Goal: Transaction & Acquisition: Purchase product/service

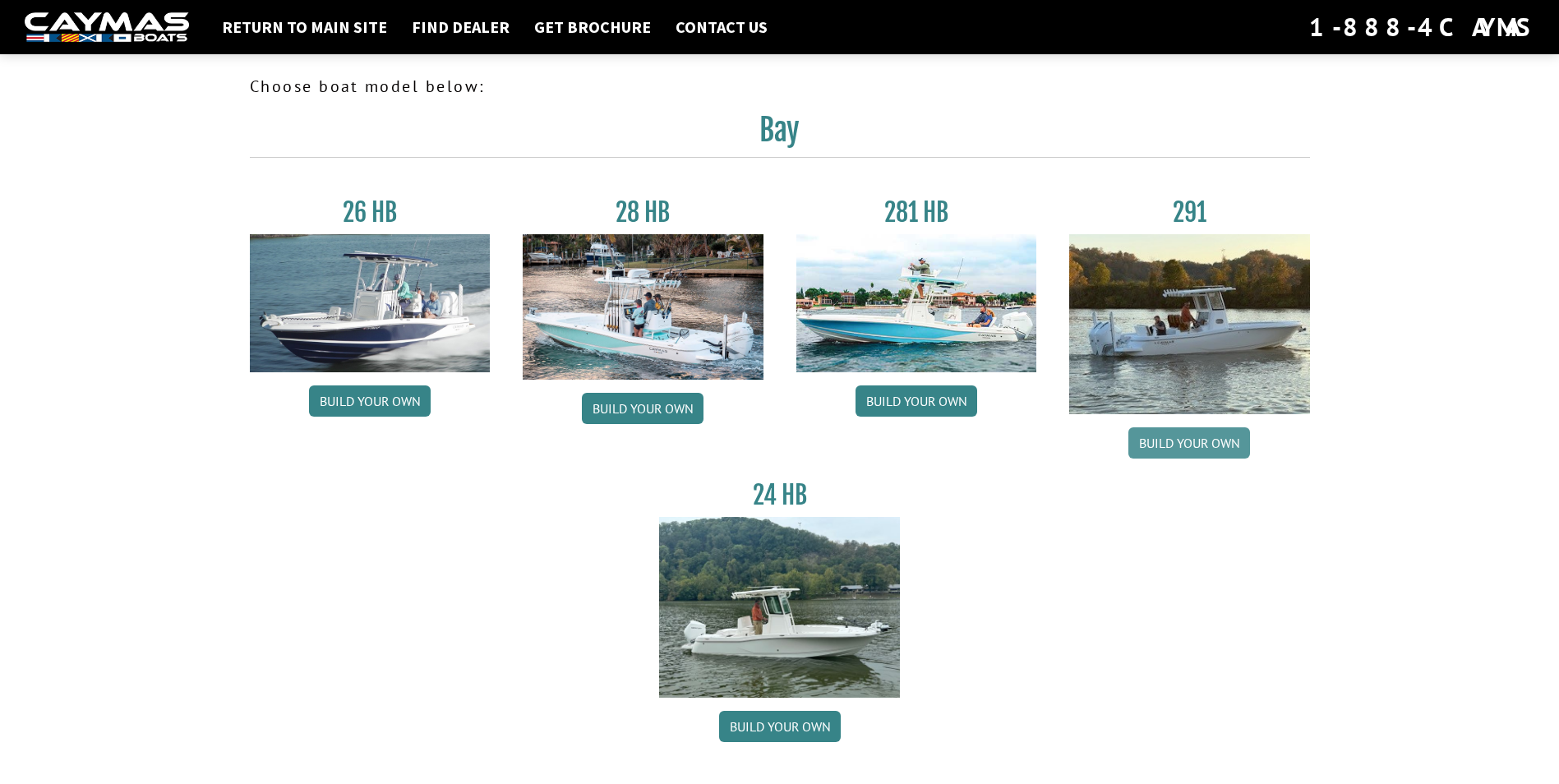
click at [1180, 449] on link "Build your own" at bounding box center [1189, 442] width 121 height 31
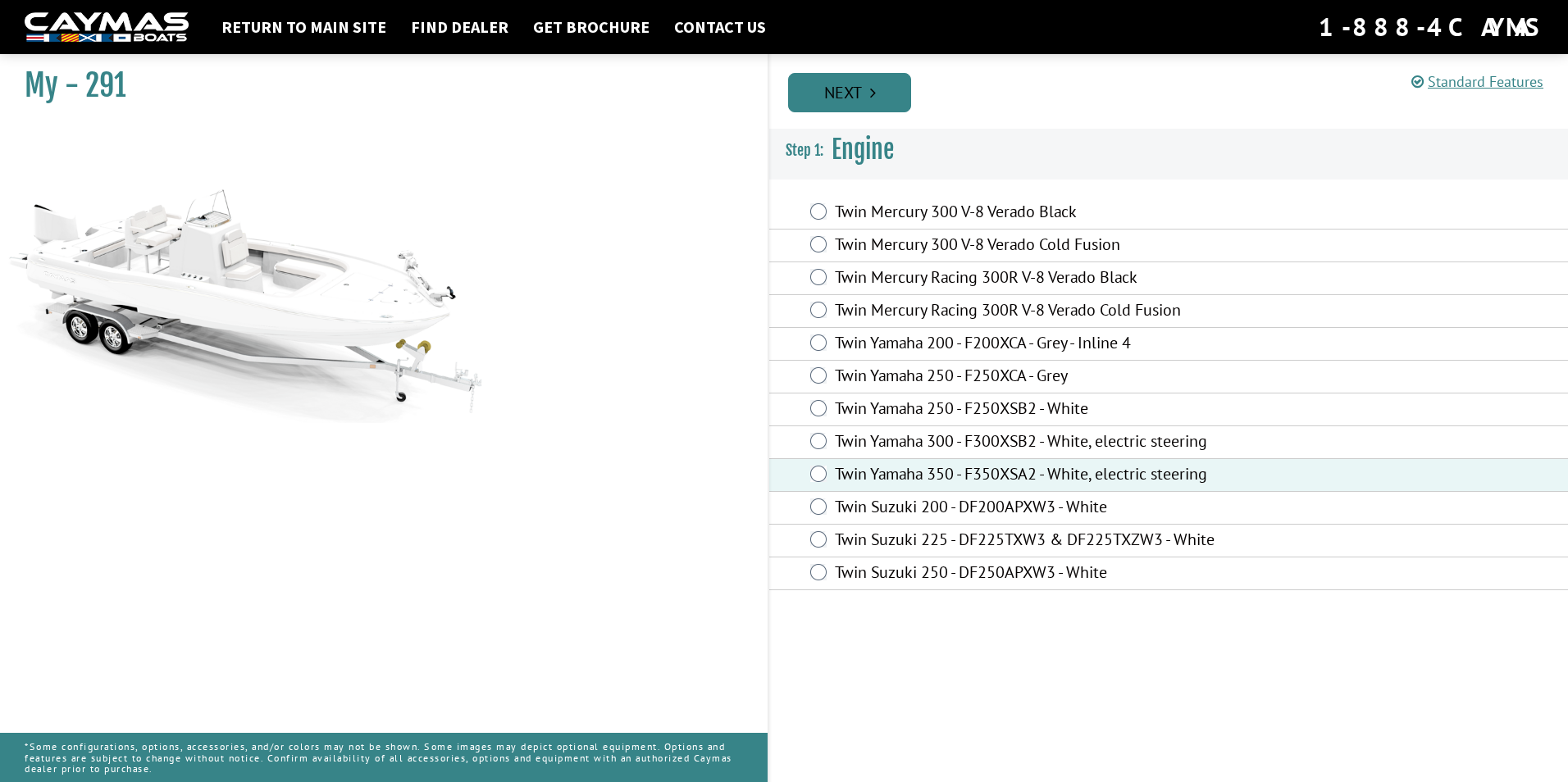
click at [853, 87] on link "Next" at bounding box center [849, 92] width 123 height 39
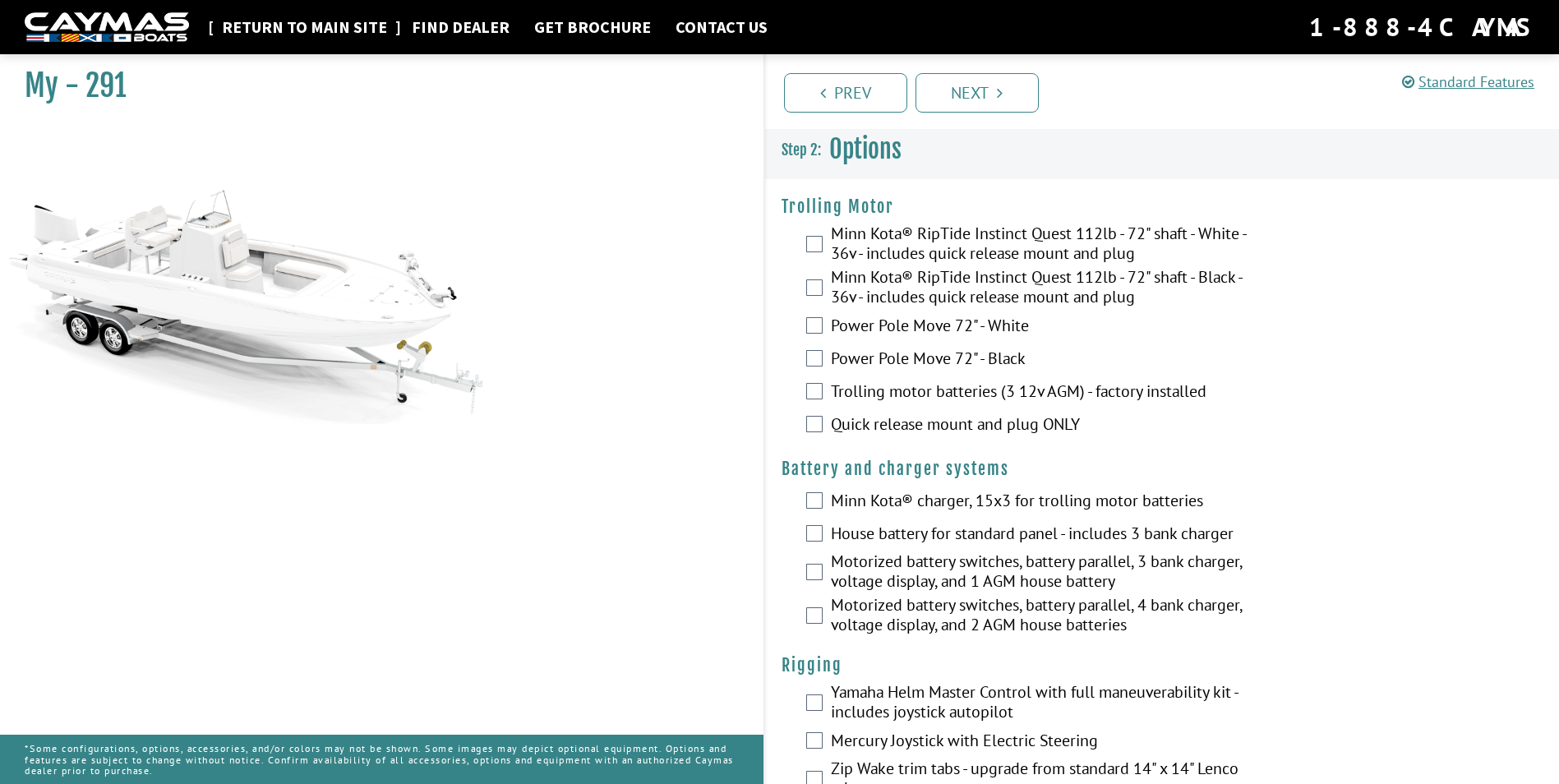
click at [289, 31] on link "Return to main site" at bounding box center [304, 28] width 182 height 22
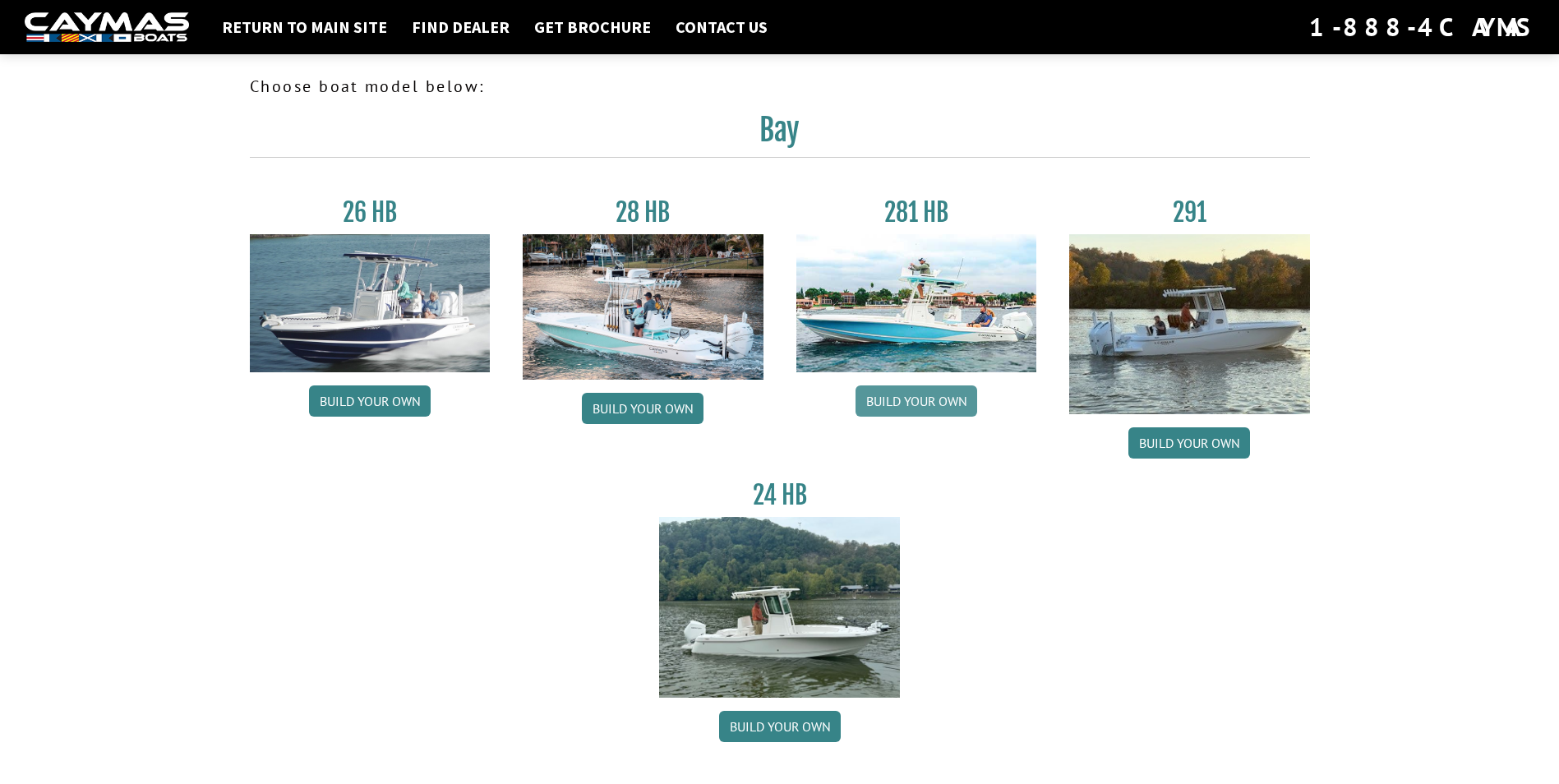
click at [936, 408] on link "Build your own" at bounding box center [916, 400] width 121 height 31
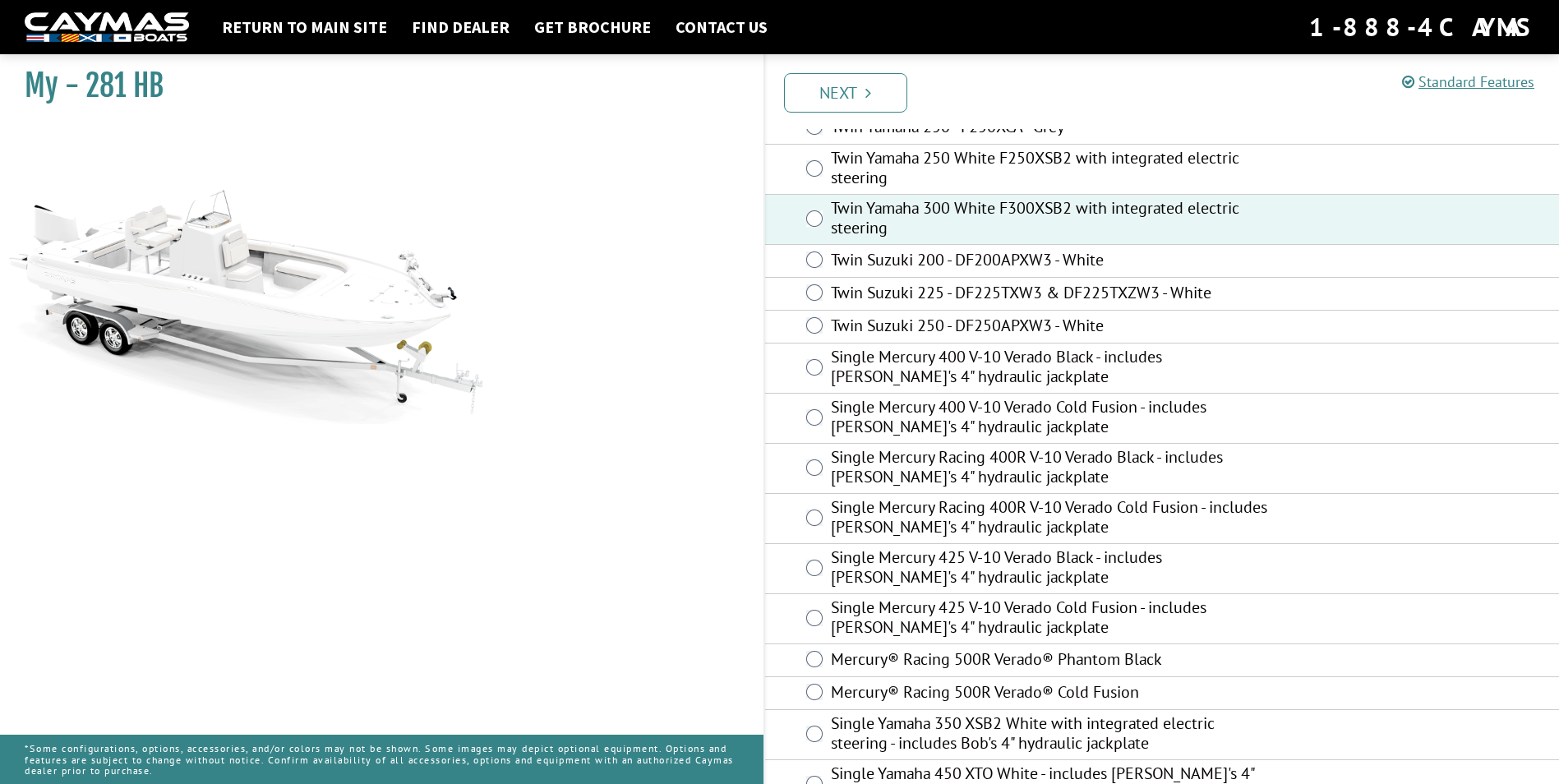
scroll to position [290, 0]
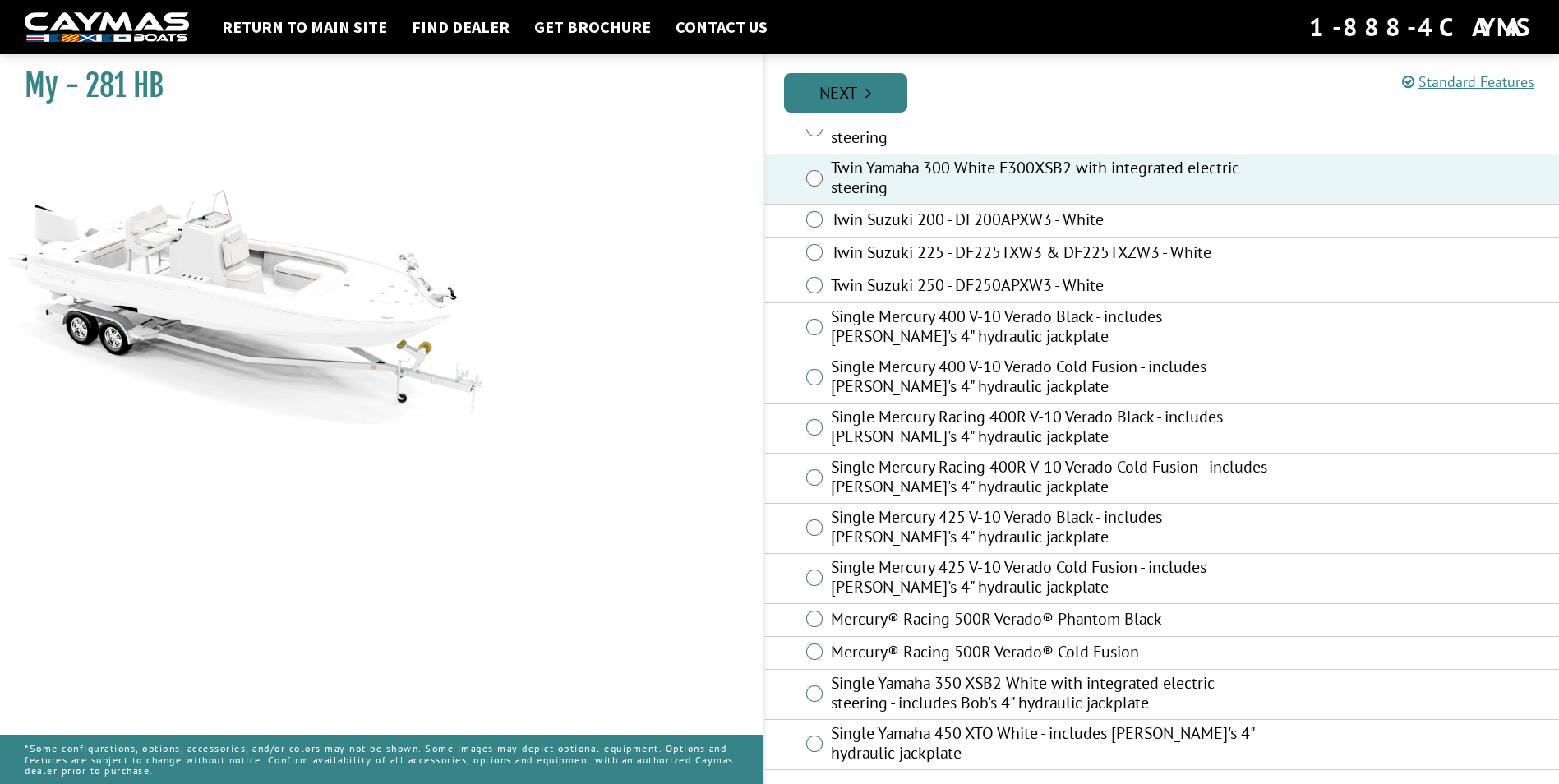
click at [870, 98] on icon "Pagination" at bounding box center [868, 93] width 6 height 17
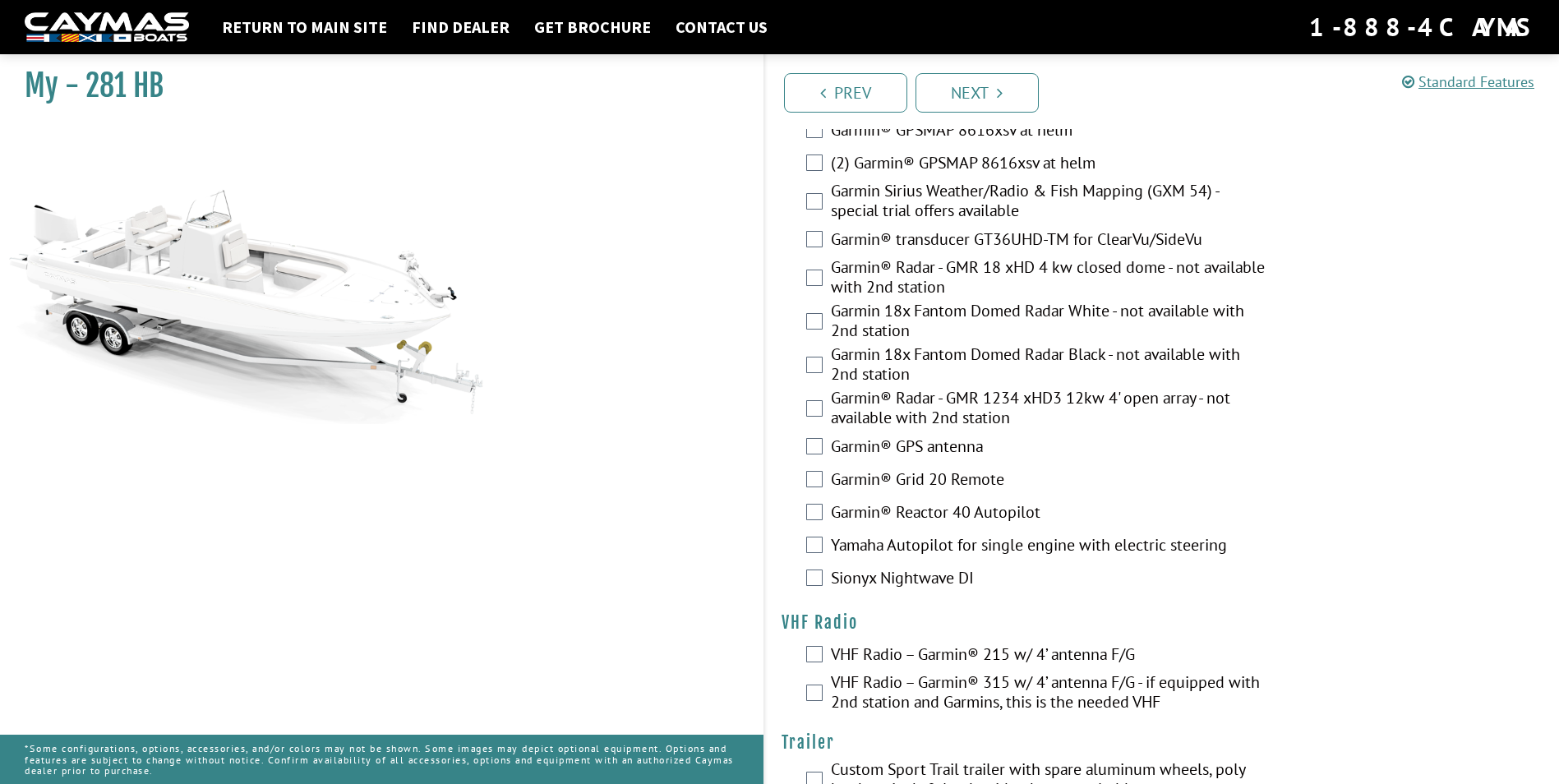
scroll to position [4495, 0]
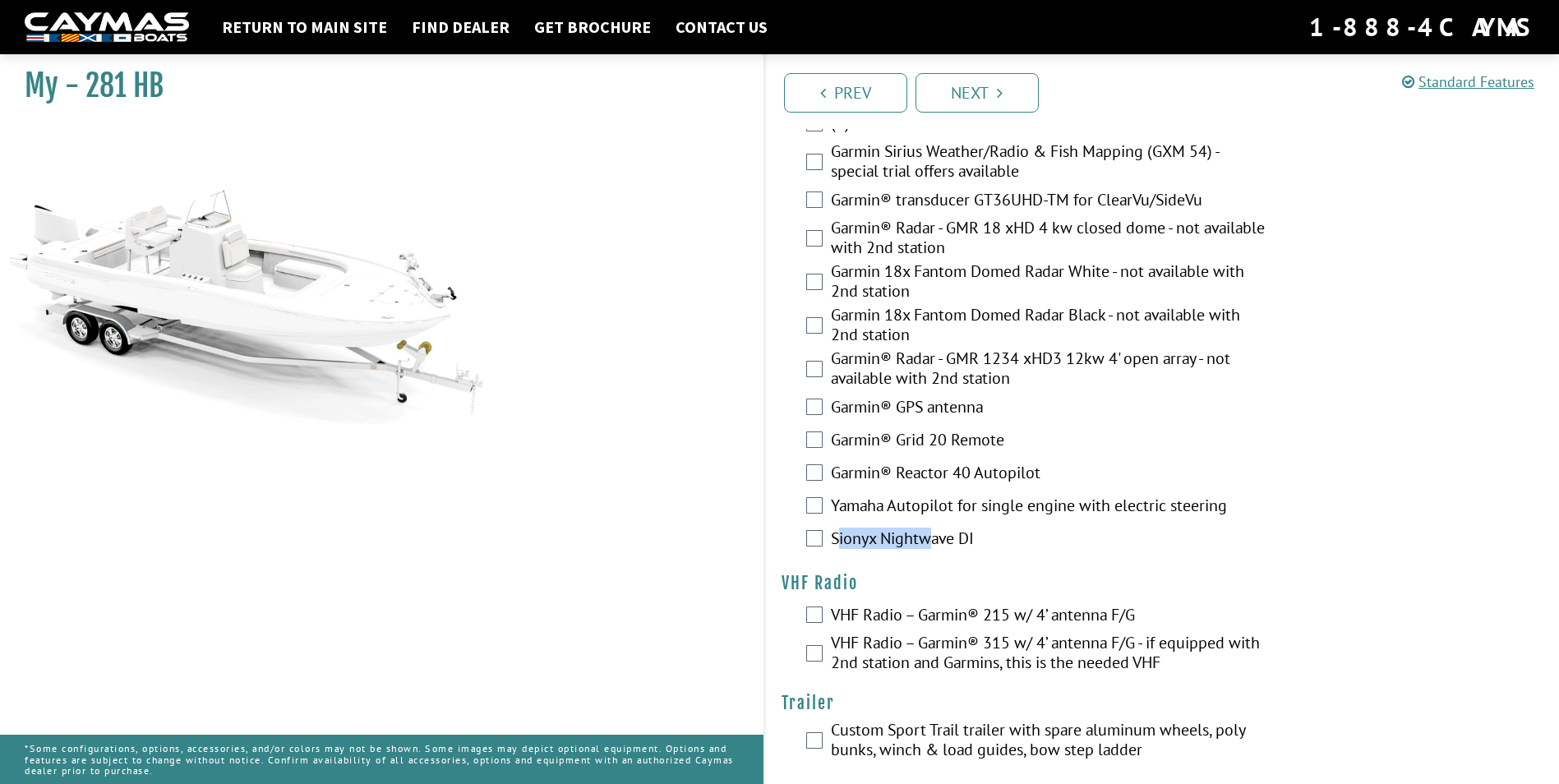
drag, startPoint x: 836, startPoint y: 529, endPoint x: 927, endPoint y: 529, distance: 91.0
click at [927, 529] on label "Sionyx Nightwave DI" at bounding box center [1050, 540] width 437 height 23
drag, startPoint x: 927, startPoint y: 529, endPoint x: 1005, endPoint y: 546, distance: 79.8
click at [1035, 543] on div "Sionyx Nightwave DI" at bounding box center [1162, 539] width 795 height 33
drag, startPoint x: 831, startPoint y: 532, endPoint x: 975, endPoint y: 533, distance: 144.0
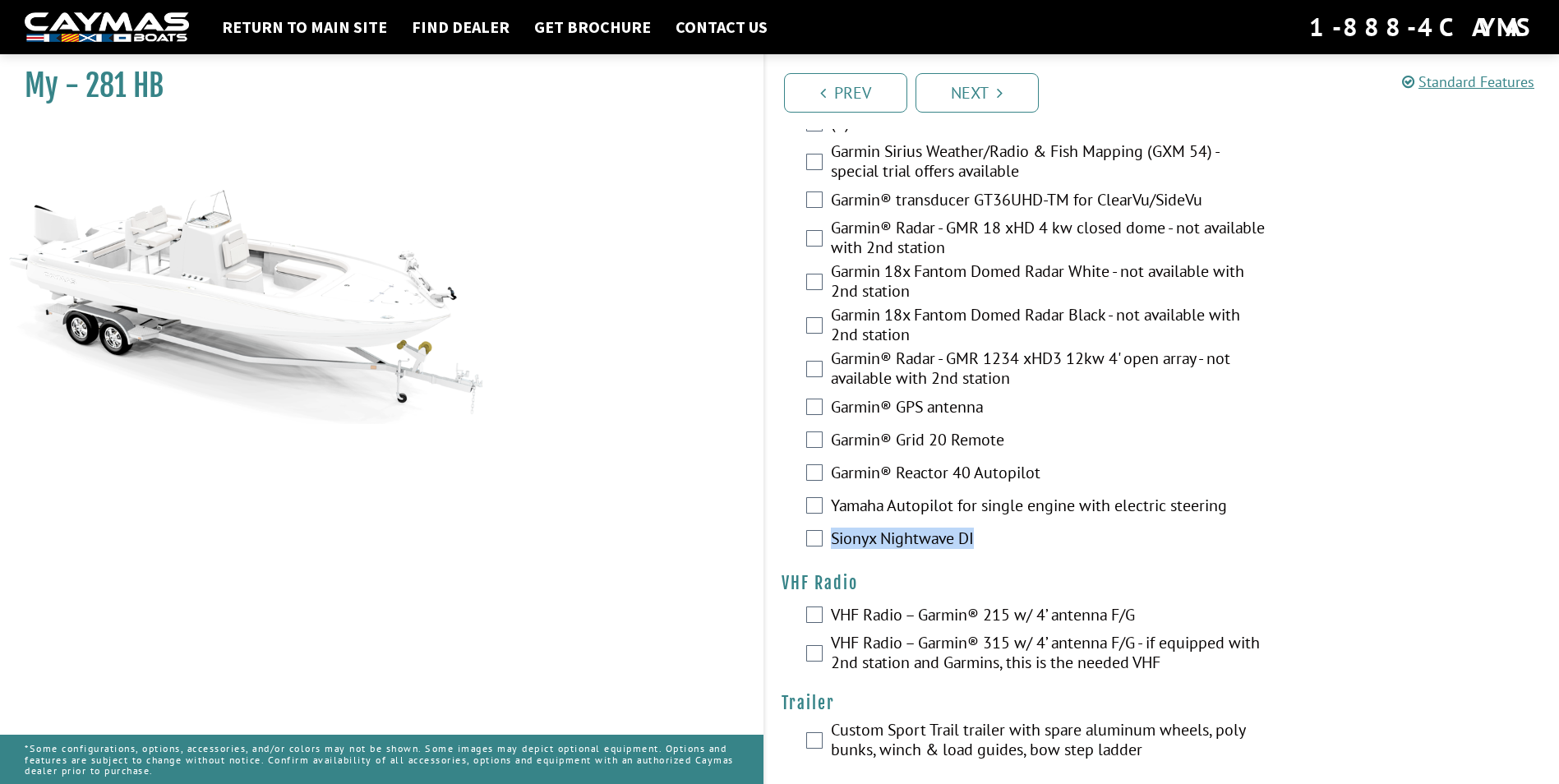
click at [975, 533] on label "Sionyx Nightwave DI" at bounding box center [1050, 540] width 437 height 23
drag, startPoint x: 975, startPoint y: 533, endPoint x: 962, endPoint y: 536, distance: 13.3
copy label "Sionyx Nightwave DI"
